Goal: Task Accomplishment & Management: Use online tool/utility

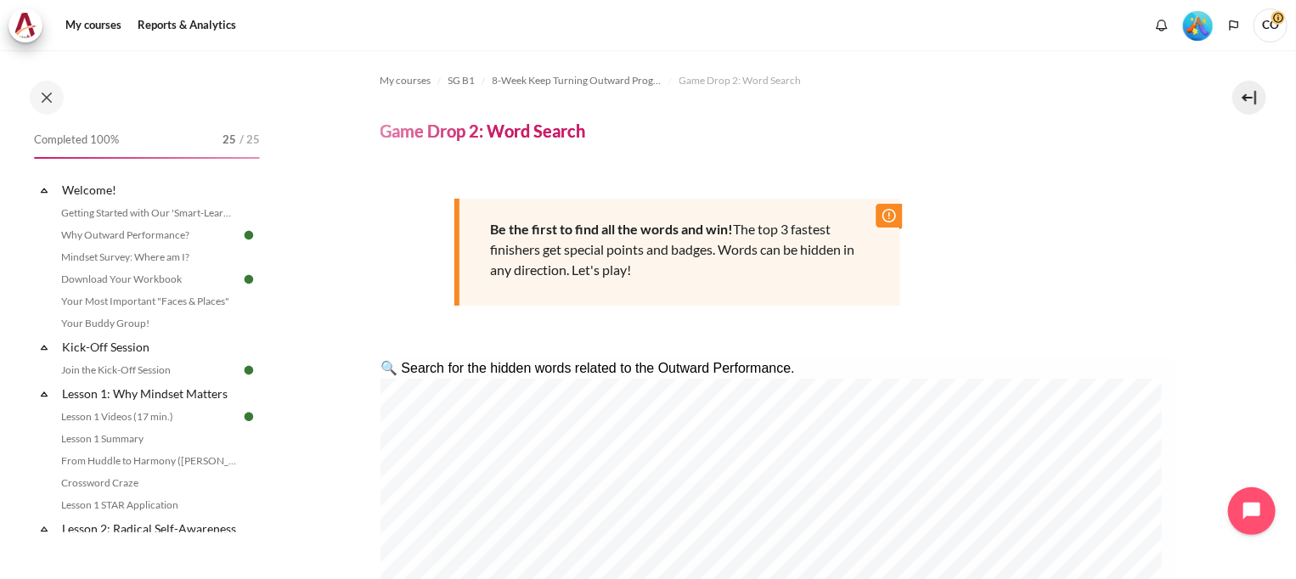
scroll to position [1916, 0]
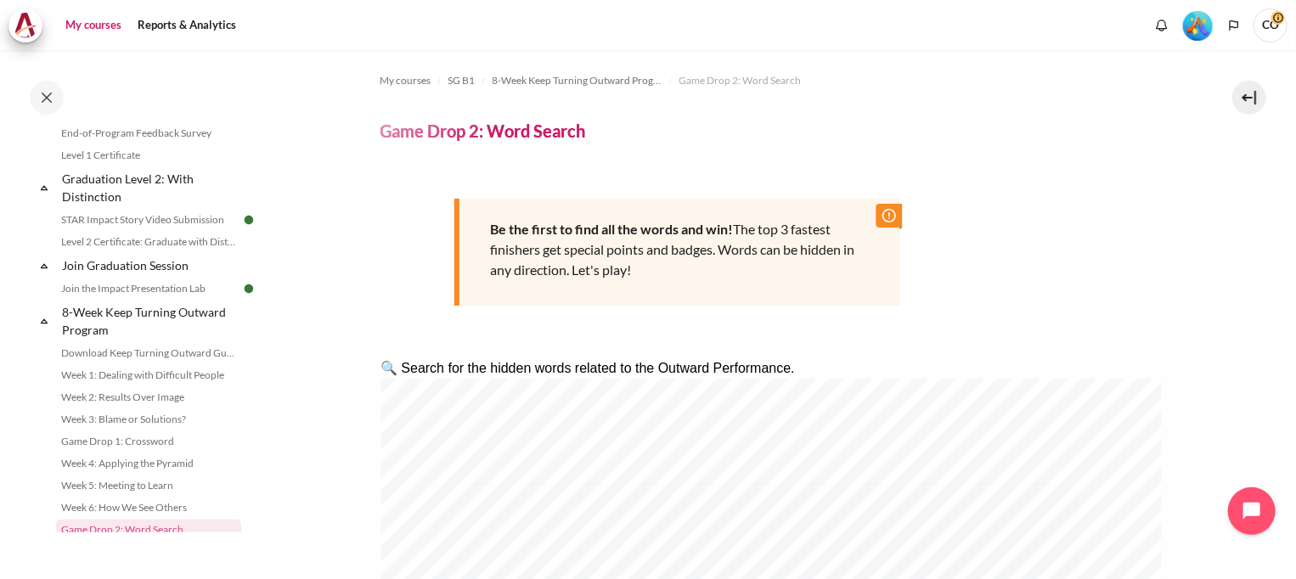
click at [96, 28] on link "My courses" at bounding box center [93, 25] width 68 height 34
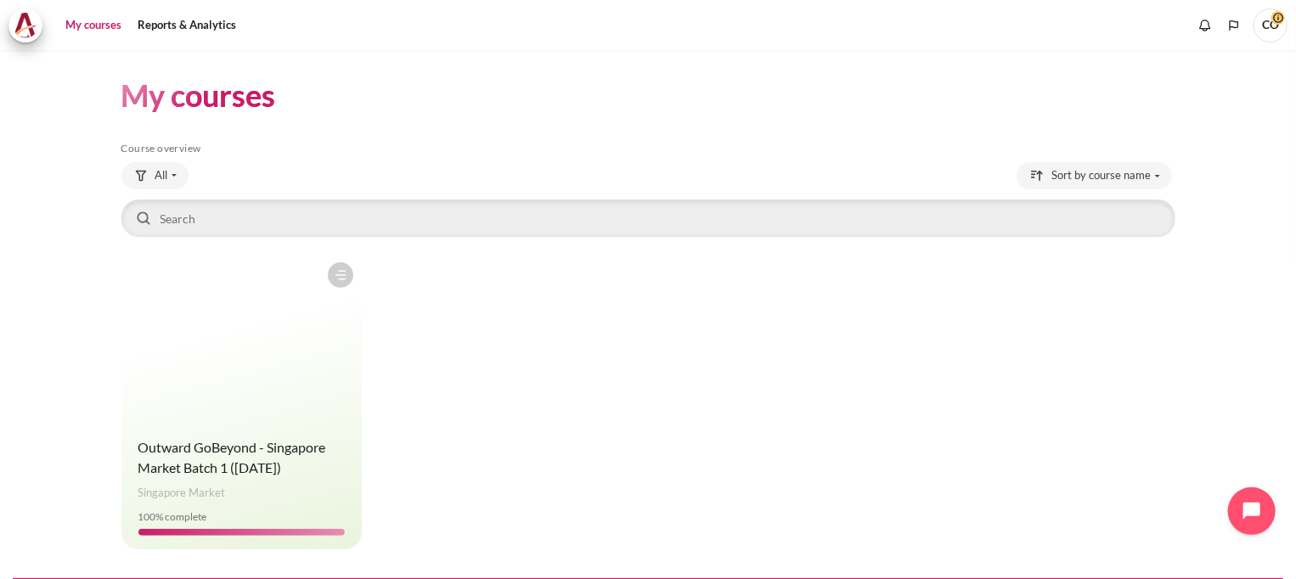
click at [211, 399] on figure "Content" at bounding box center [241, 339] width 240 height 170
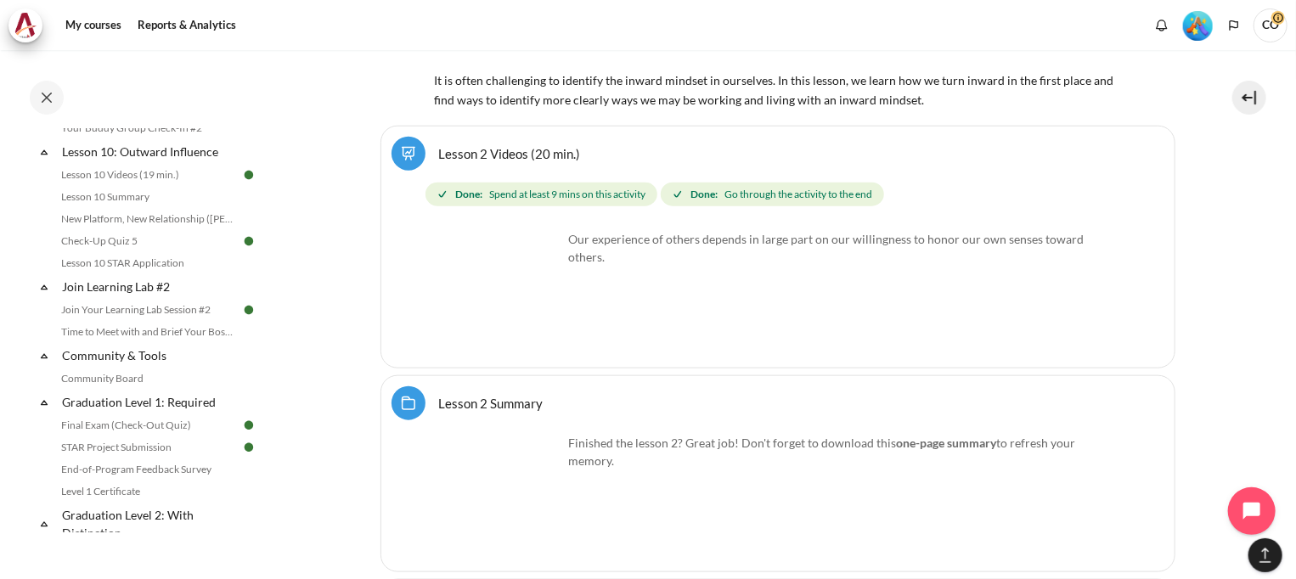
scroll to position [1576, 0]
click at [109, 256] on link "Lesson 10 STAR Application" at bounding box center [148, 266] width 185 height 20
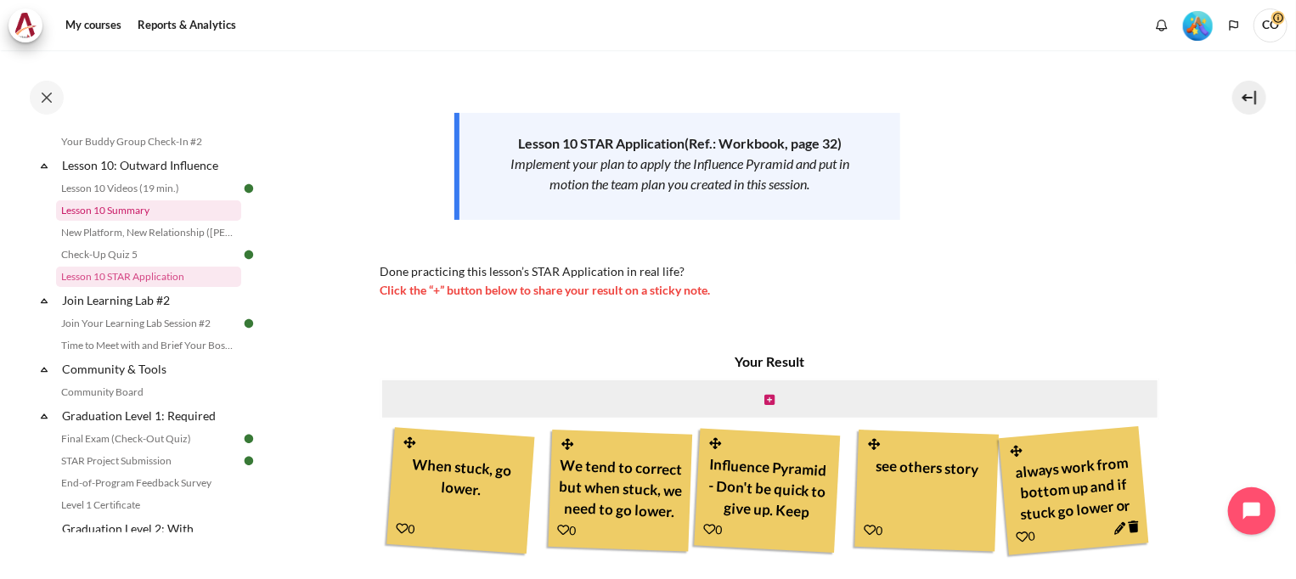
scroll to position [1592, 0]
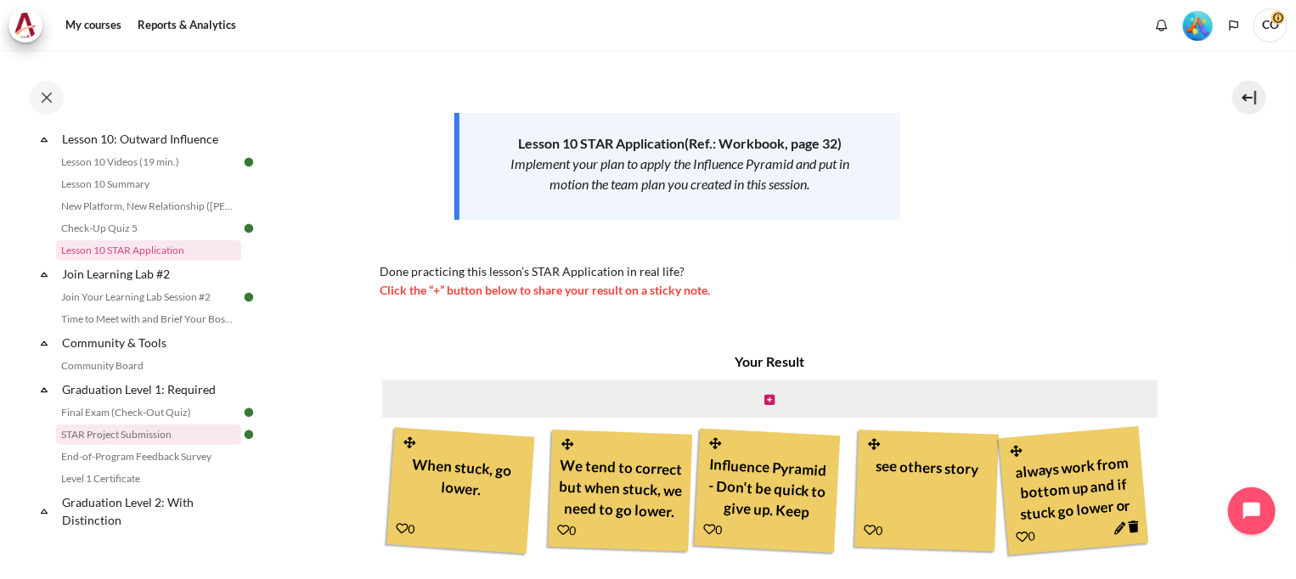
click at [126, 425] on link "STAR Project Submission" at bounding box center [148, 435] width 185 height 20
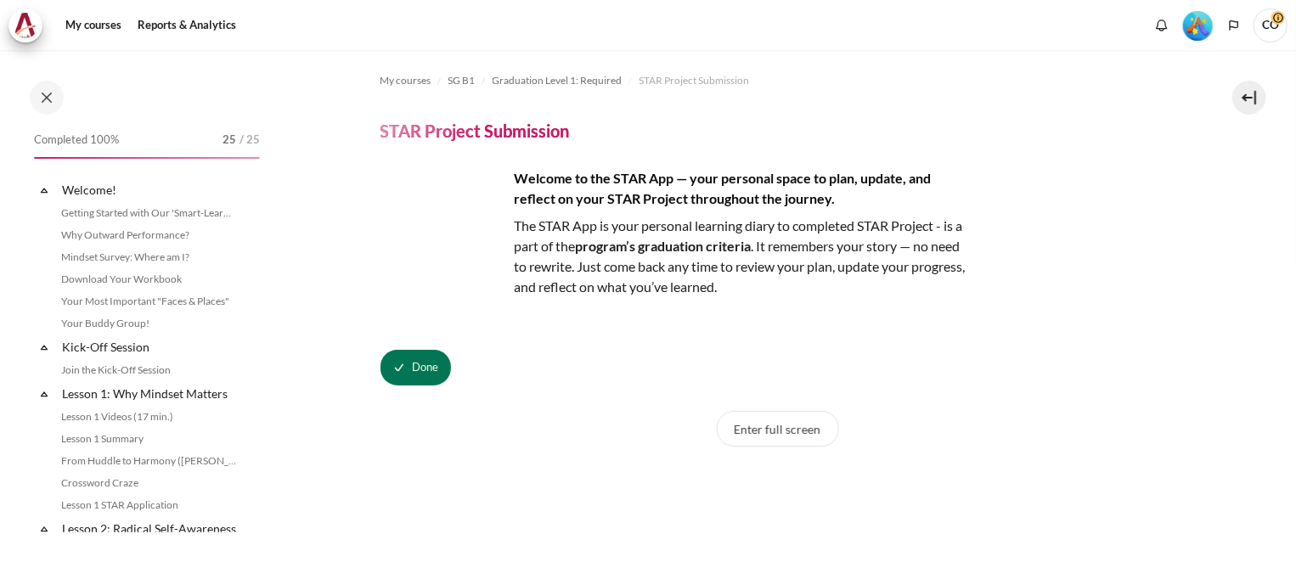
scroll to position [1665, 0]
